Goal: Transaction & Acquisition: Purchase product/service

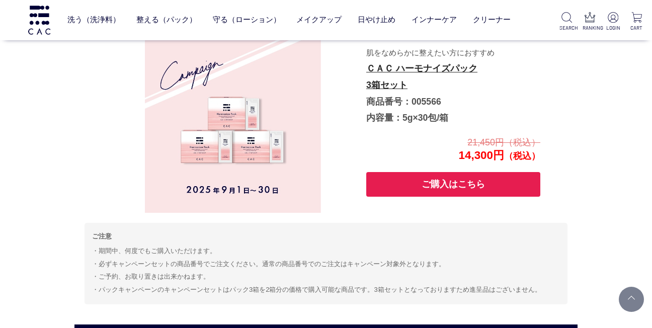
scroll to position [2090, 0]
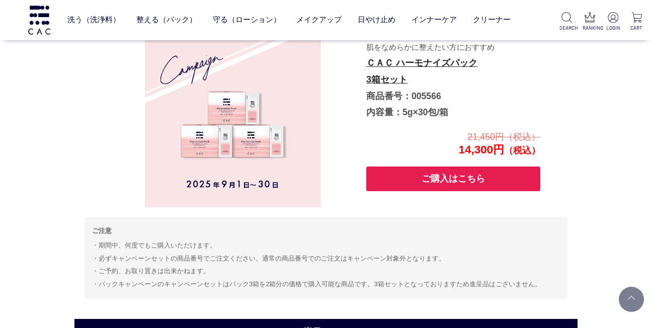
click at [381, 180] on button "ご購入はこちら" at bounding box center [453, 179] width 174 height 25
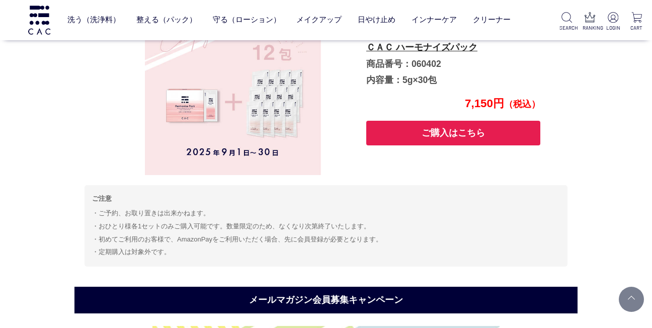
scroll to position [3230, 0]
